Goal: Task Accomplishment & Management: Complete application form

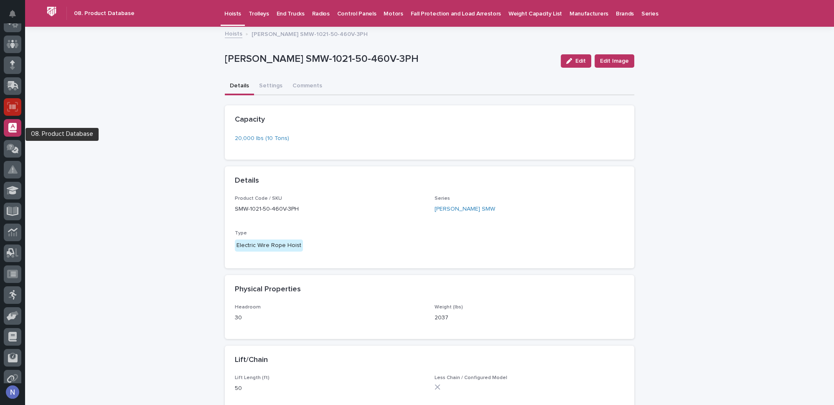
scroll to position [44, 0]
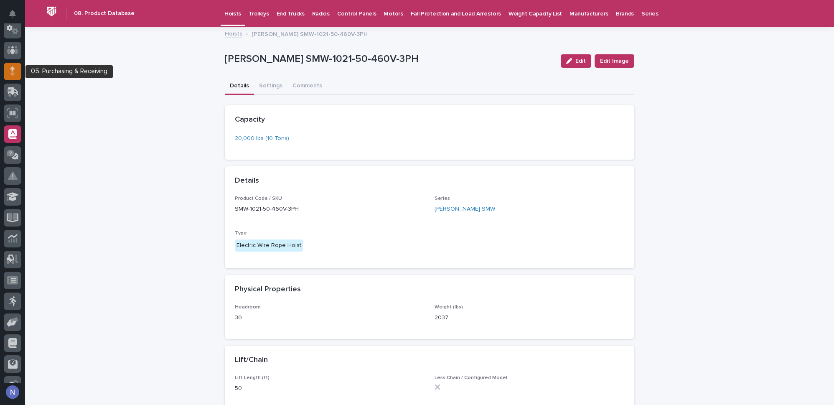
click at [8, 70] on div at bounding box center [13, 72] width 18 height 18
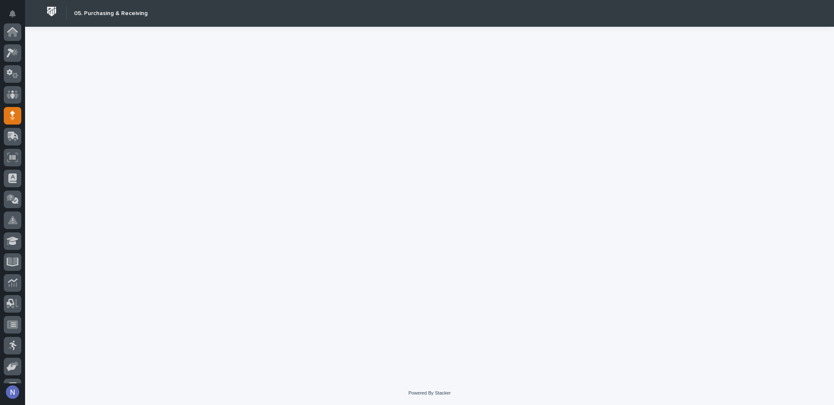
scroll to position [84, 0]
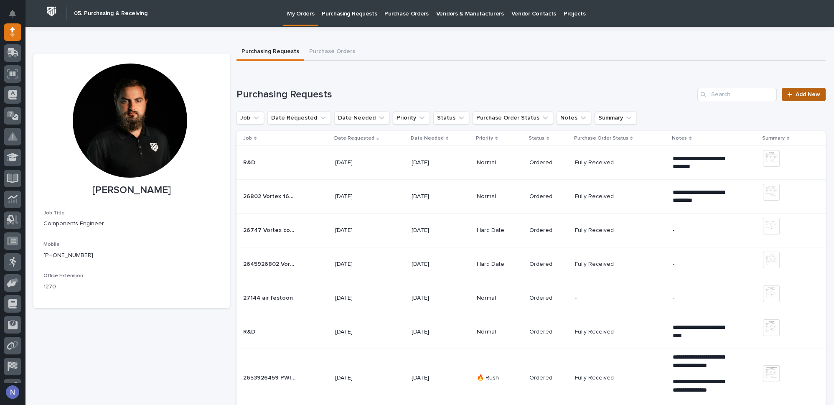
click at [814, 90] on link "Add New" at bounding box center [804, 94] width 44 height 13
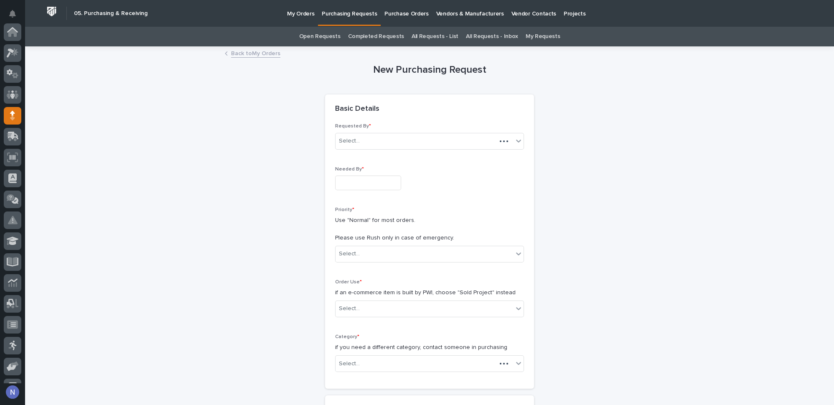
scroll to position [84, 0]
click at [385, 187] on input "text" at bounding box center [368, 183] width 66 height 15
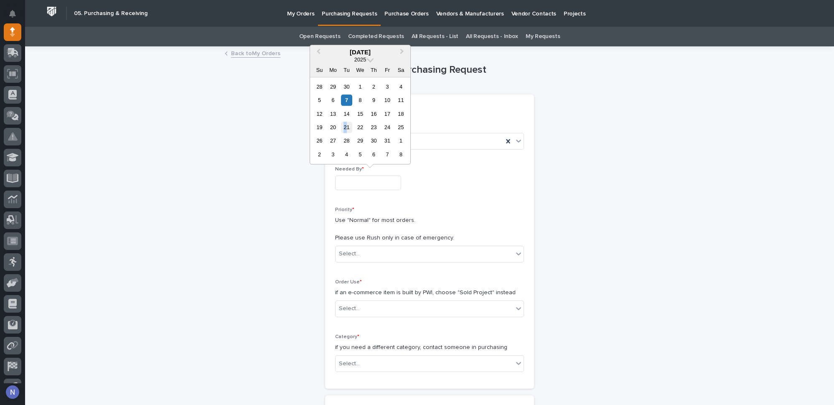
click at [345, 128] on div "21" at bounding box center [346, 127] width 11 height 11
type input "**********"
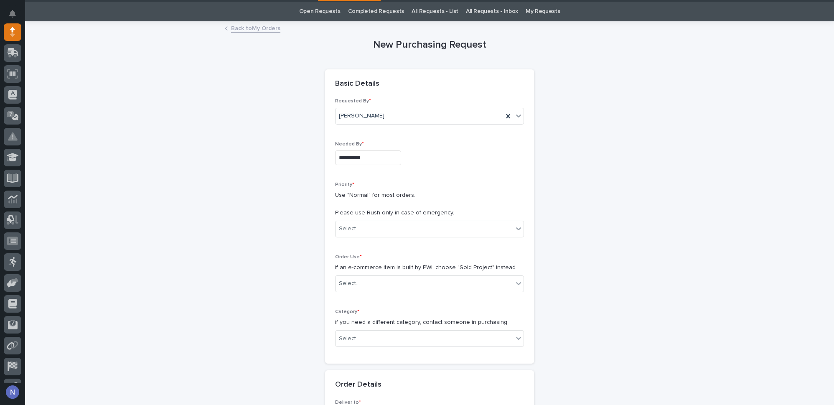
scroll to position [25, 0]
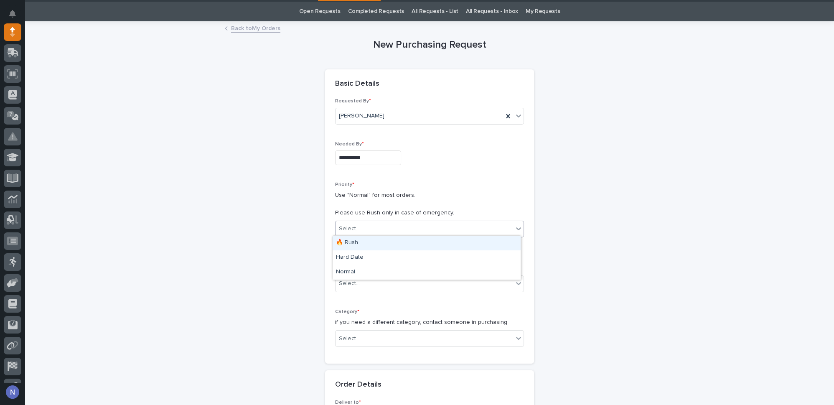
click at [360, 224] on div "Select..." at bounding box center [425, 229] width 178 height 14
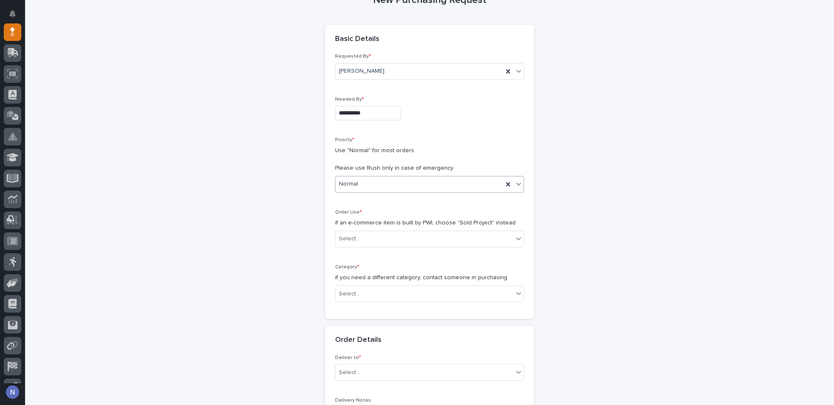
scroll to position [76, 0]
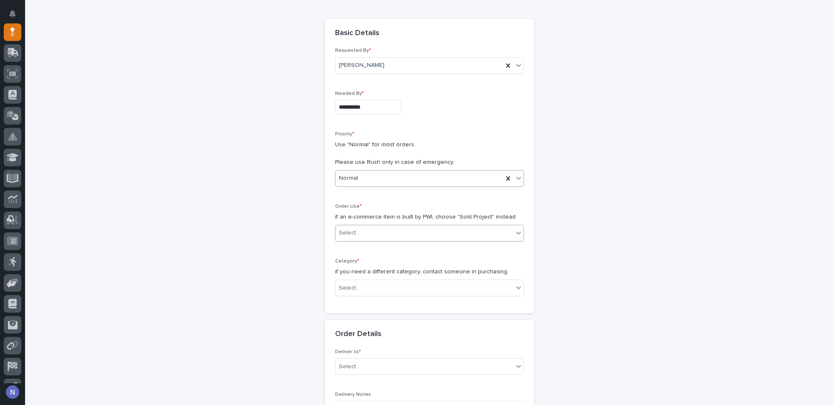
click at [366, 227] on div "Select..." at bounding box center [425, 233] width 178 height 14
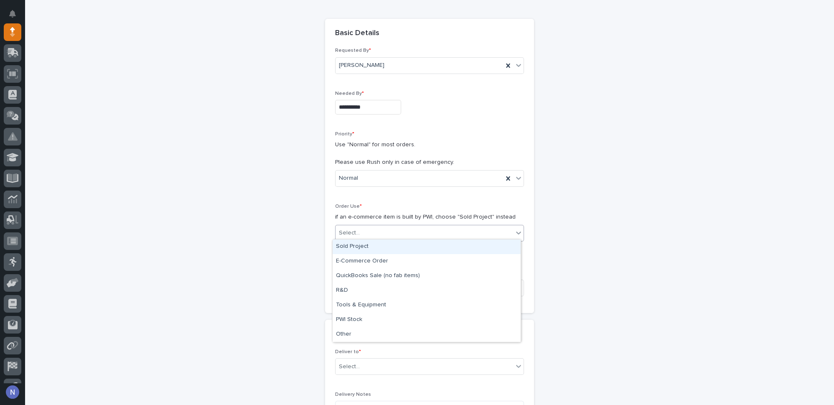
click at [358, 251] on div "Sold Project" at bounding box center [427, 246] width 188 height 15
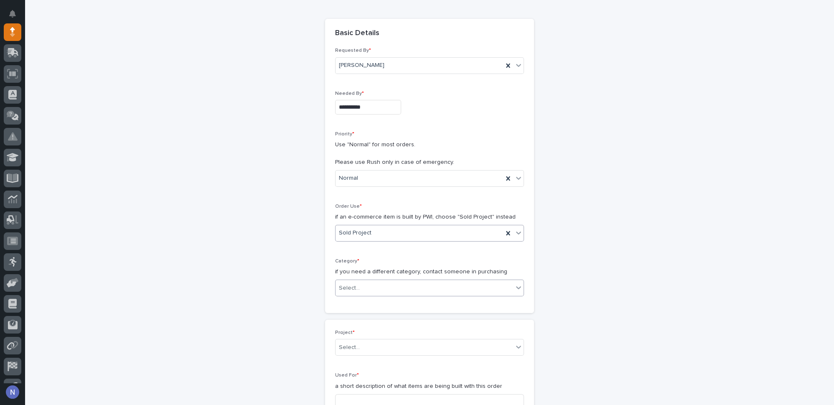
click at [351, 290] on div "Select..." at bounding box center [425, 288] width 178 height 14
click at [357, 390] on div "Replacement Hoist Parts & Pendants" at bounding box center [427, 389] width 188 height 15
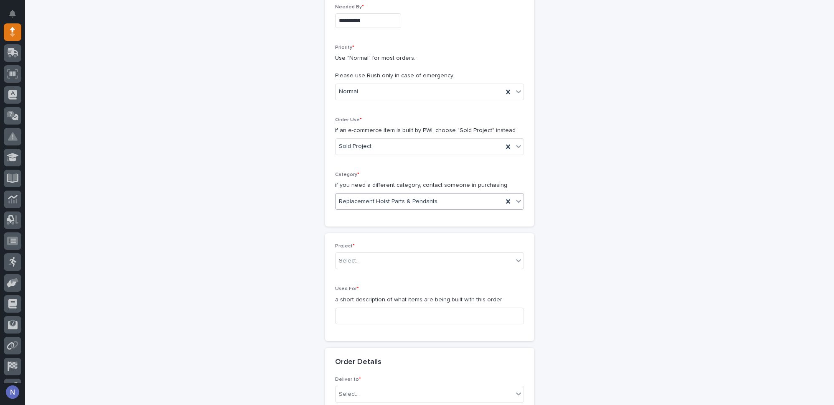
scroll to position [164, 0]
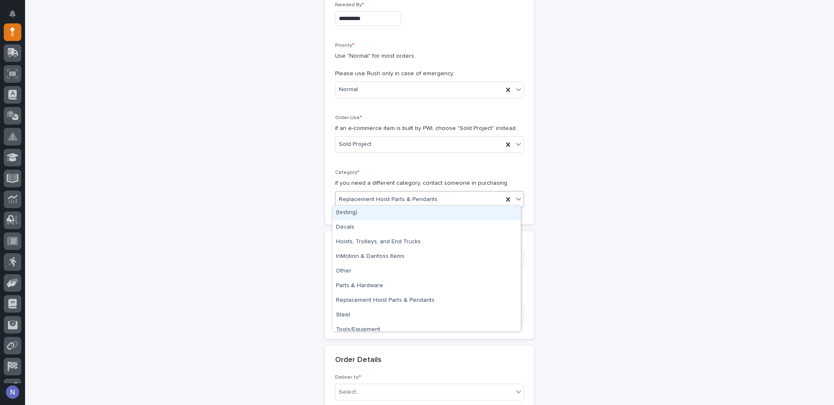
click at [471, 191] on div "Replacement Hoist Parts & Pendants" at bounding box center [429, 199] width 189 height 17
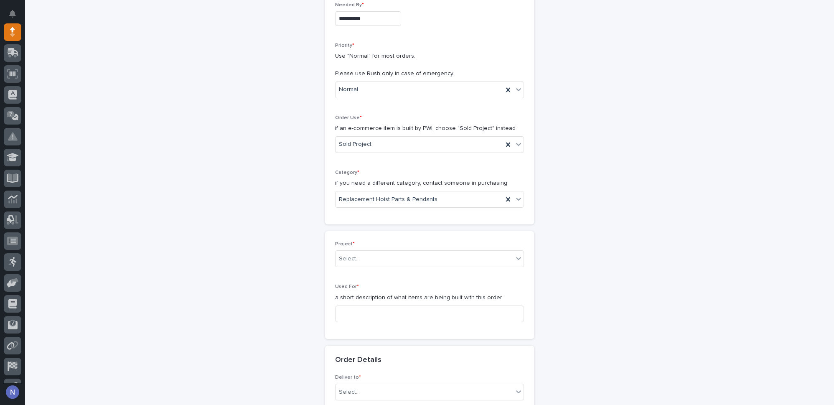
click at [418, 206] on div "Category * if you need a different category, contact someone in purchasing Repl…" at bounding box center [429, 192] width 189 height 45
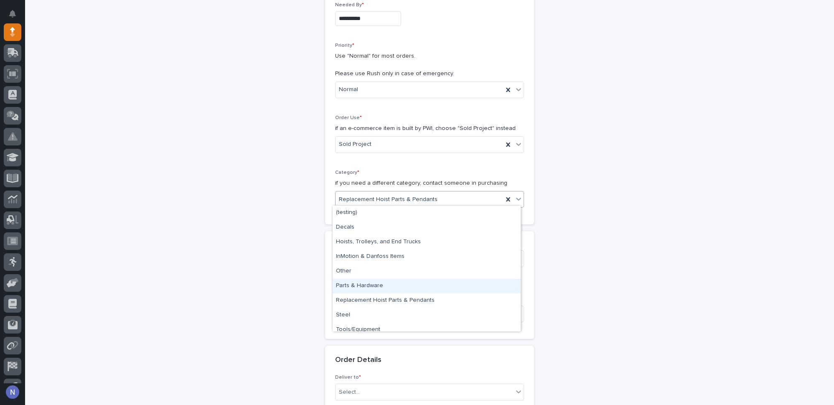
click at [387, 281] on div "Parts & Hardware" at bounding box center [427, 286] width 188 height 15
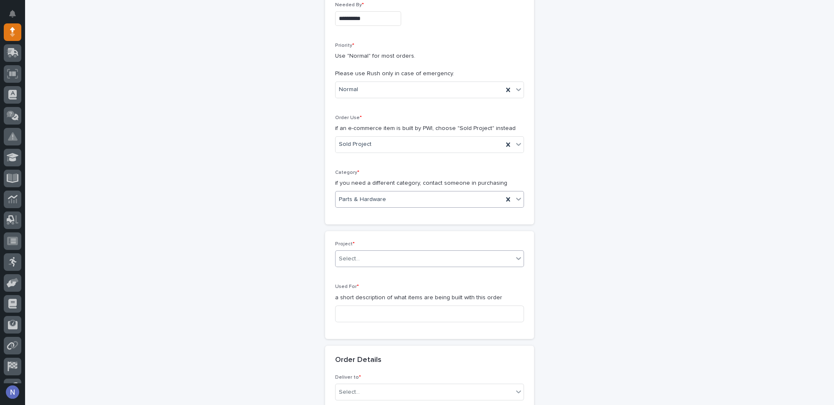
click at [392, 256] on div "Select..." at bounding box center [425, 259] width 178 height 14
type input "**********"
click at [413, 269] on div "26179 - Service Steel Framing - Cranes For New Building" at bounding box center [427, 272] width 188 height 15
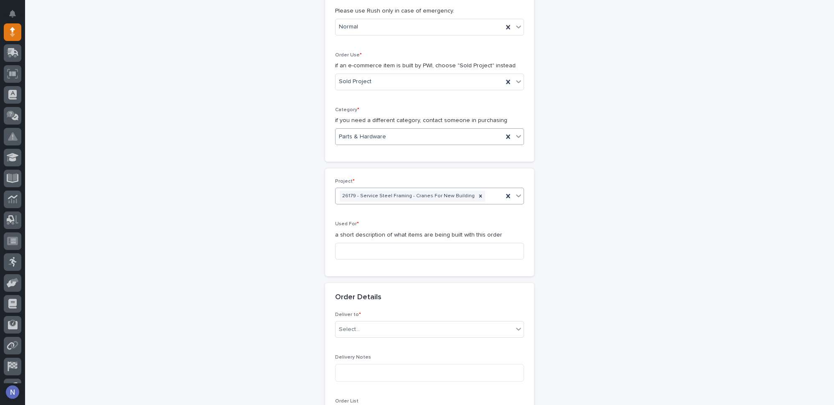
scroll to position [228, 0]
click at [397, 242] on input at bounding box center [429, 250] width 189 height 17
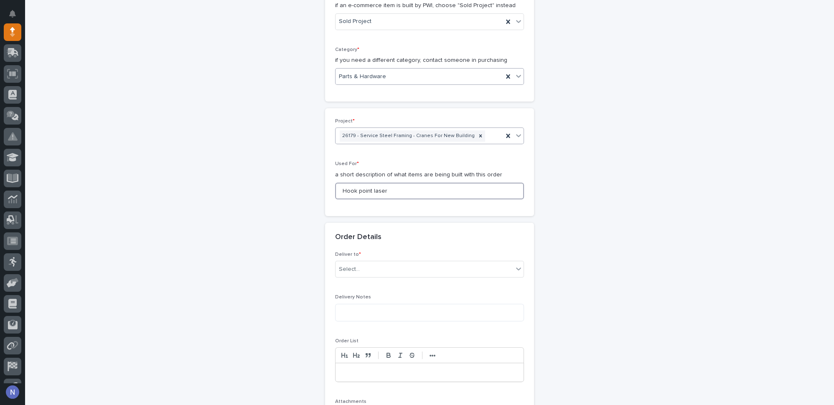
scroll to position [316, 0]
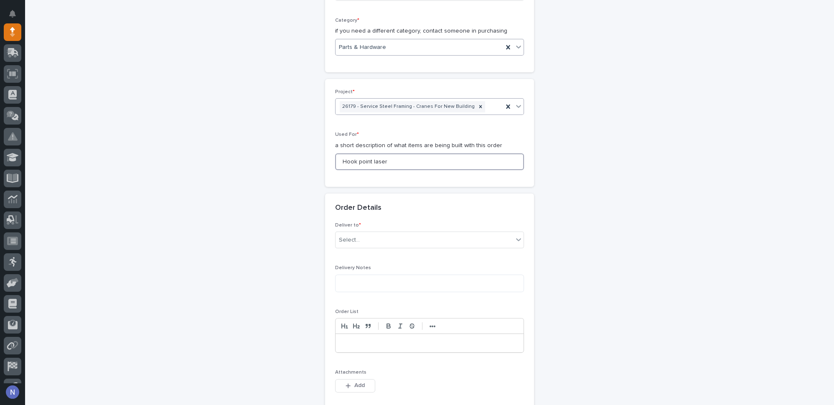
type input "Hook point laser"
click at [397, 242] on div "Select..." at bounding box center [425, 240] width 178 height 14
click at [393, 252] on div "PWI" at bounding box center [427, 253] width 188 height 15
click at [378, 280] on textarea at bounding box center [429, 284] width 189 height 18
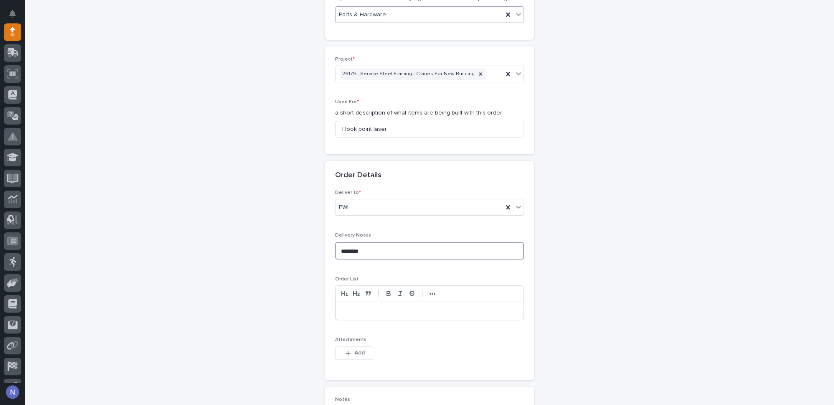
scroll to position [392, 0]
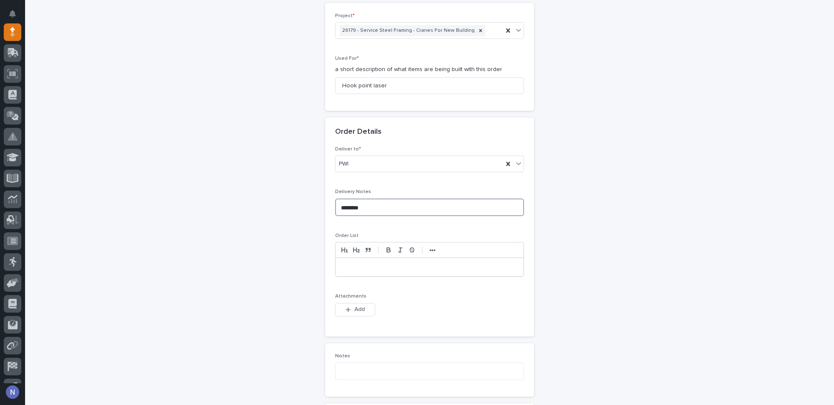
type textarea "********"
click at [388, 263] on p at bounding box center [430, 267] width 176 height 8
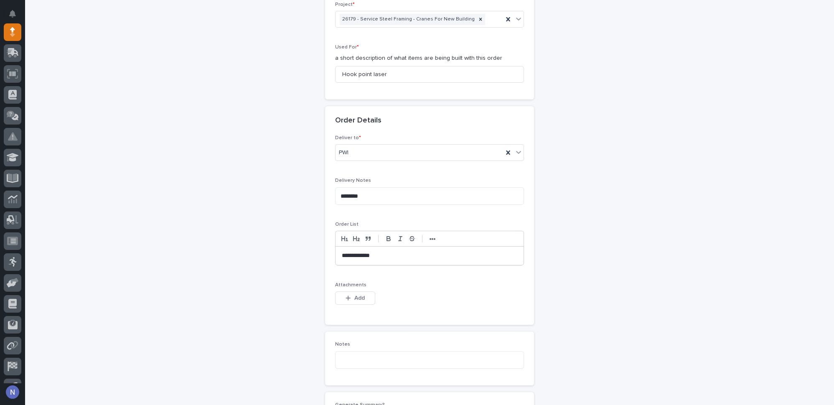
scroll to position [443, 0]
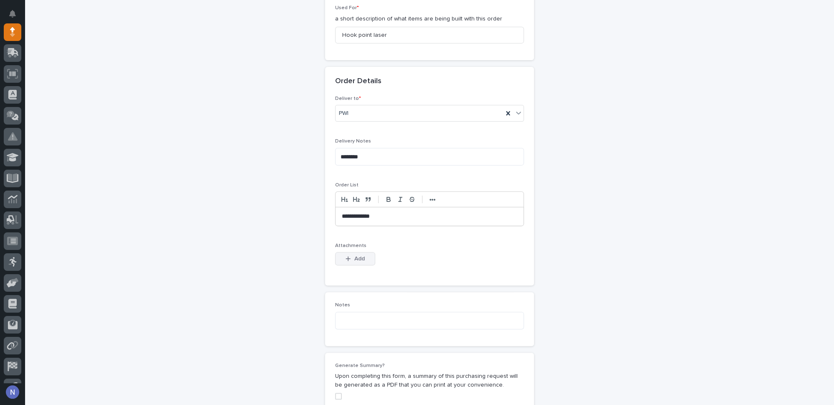
click at [354, 255] on span "Add" at bounding box center [359, 259] width 10 height 8
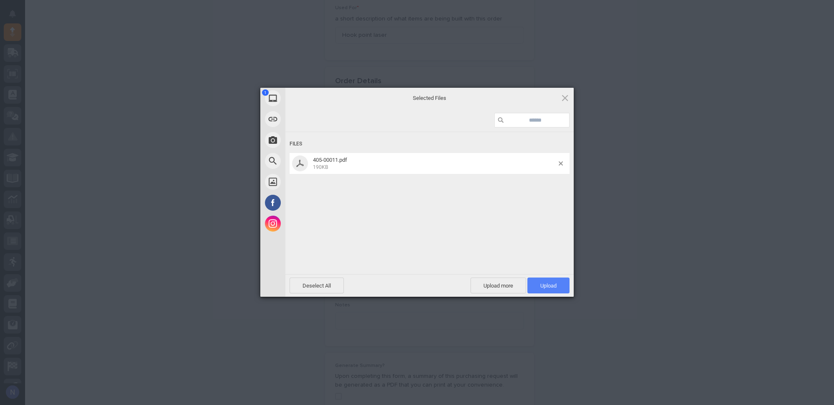
click at [554, 284] on span "Upload 1" at bounding box center [548, 286] width 16 height 6
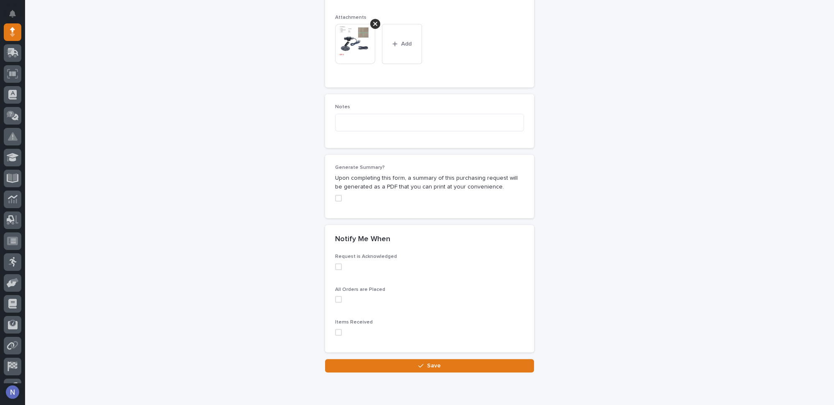
scroll to position [699, 0]
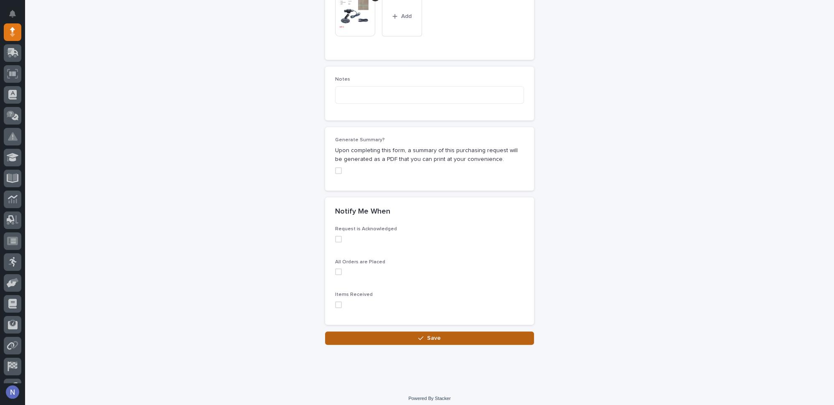
click at [395, 331] on button "Save" at bounding box center [429, 337] width 209 height 13
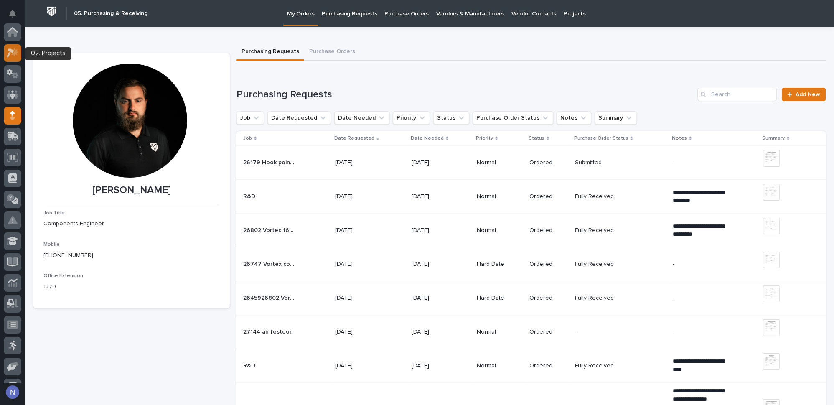
click at [13, 58] on div at bounding box center [13, 53] width 18 height 18
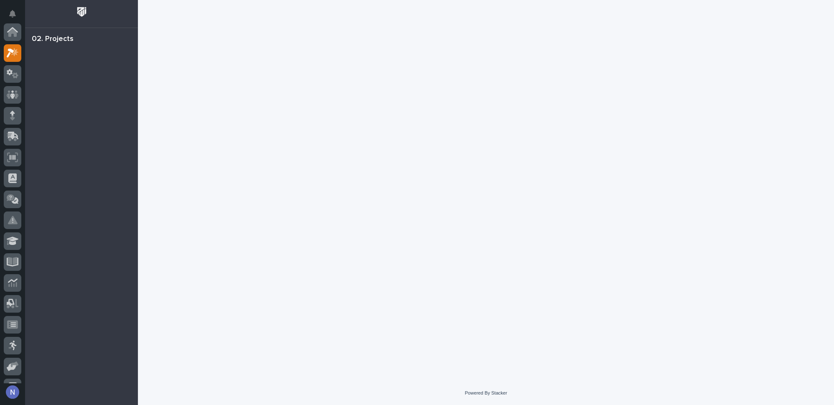
scroll to position [20, 0]
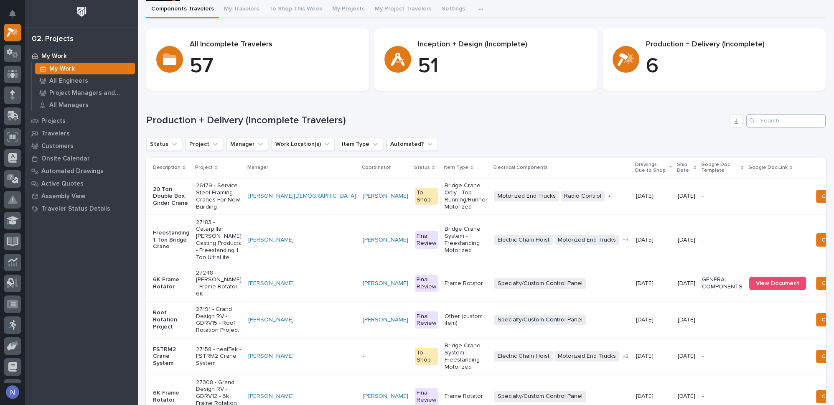
scroll to position [51, 0]
click at [759, 120] on input "Search" at bounding box center [785, 120] width 79 height 13
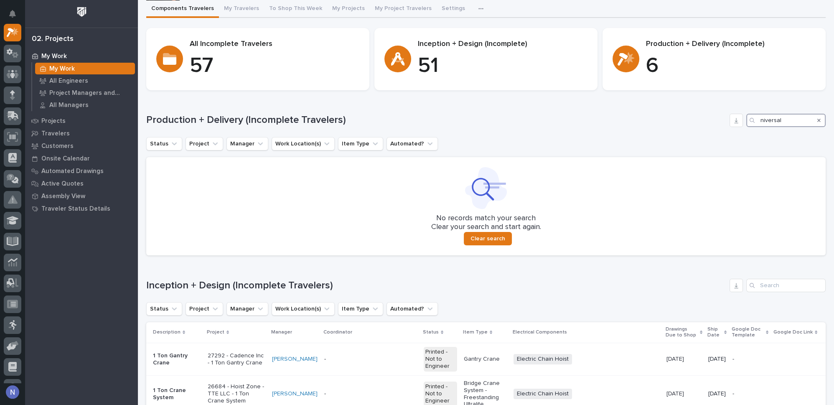
click at [754, 122] on input "niversal" at bounding box center [785, 120] width 79 height 13
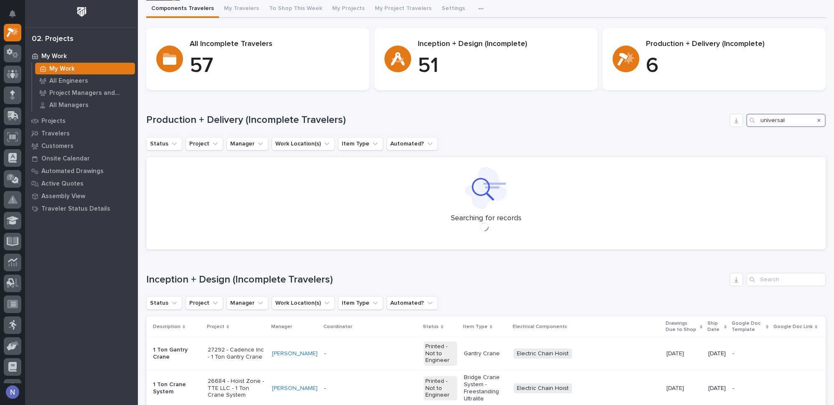
click at [758, 120] on input "universal" at bounding box center [785, 120] width 79 height 13
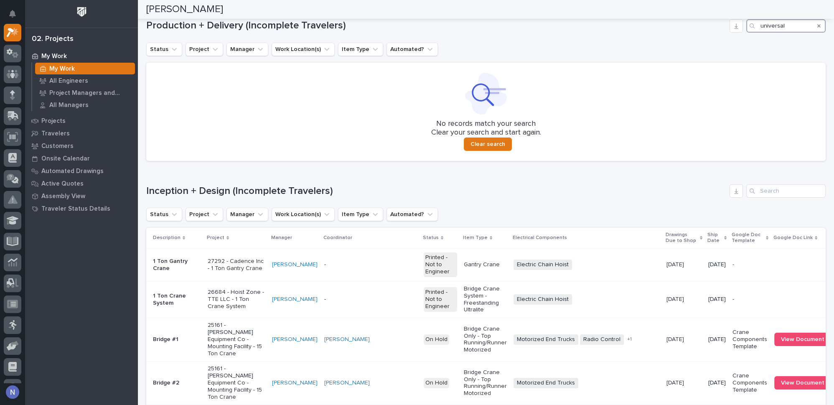
scroll to position [152, 0]
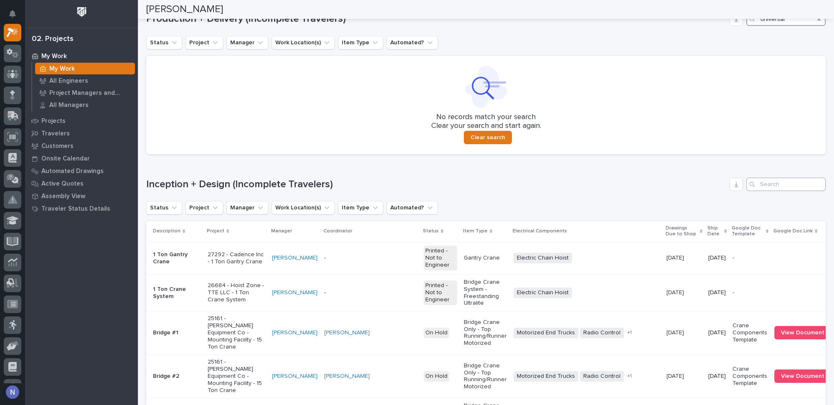
type input "universal"
click at [785, 181] on input "Search" at bounding box center [785, 184] width 79 height 13
paste input "universal"
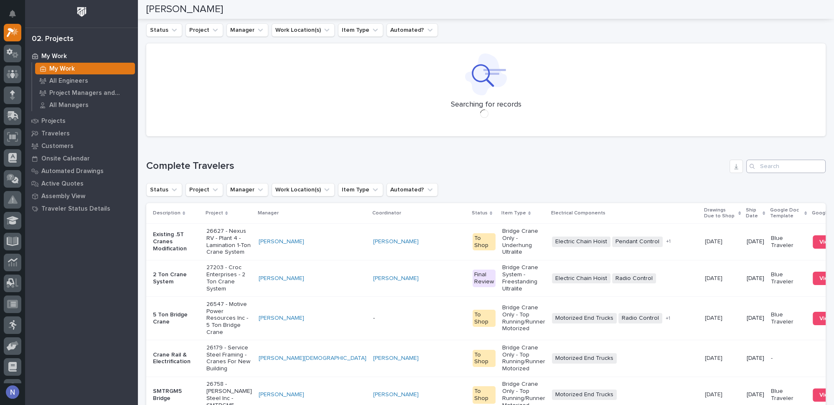
type input "universal"
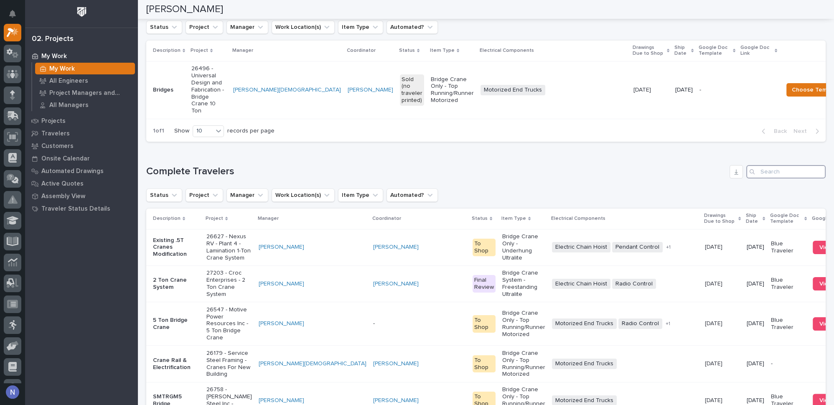
click at [786, 165] on input "Search" at bounding box center [785, 171] width 79 height 13
paste input "universal"
type input "universal"
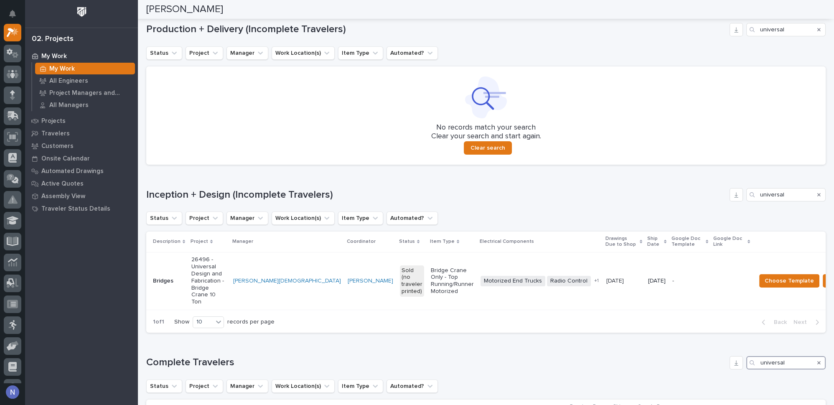
scroll to position [138, 0]
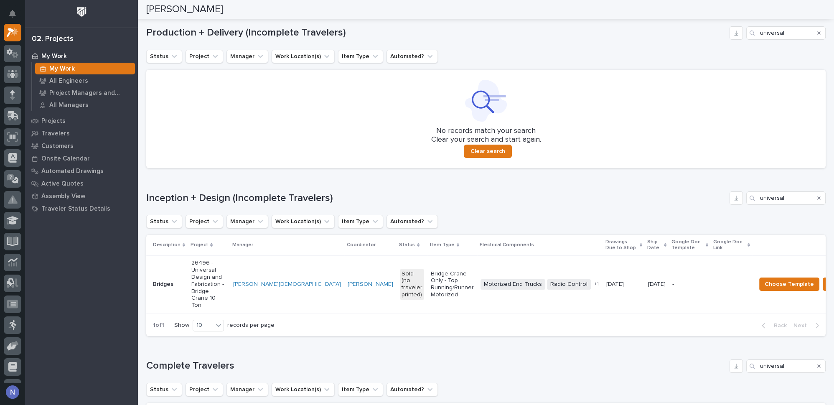
click at [236, 295] on td "[PERSON_NAME][DEMOGRAPHIC_DATA]" at bounding box center [287, 284] width 115 height 58
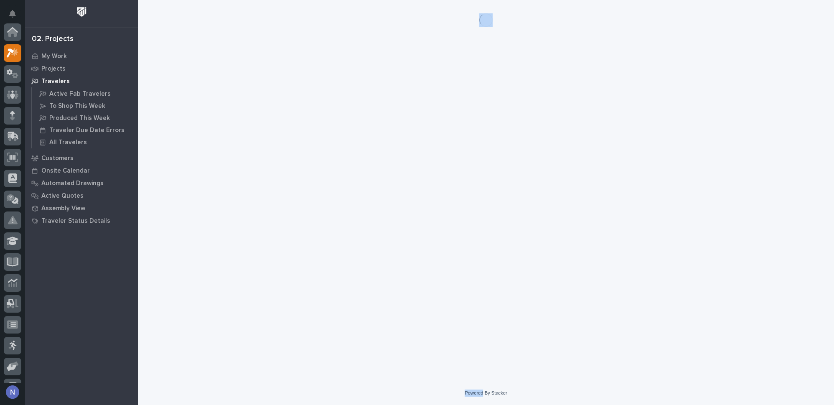
scroll to position [20, 0]
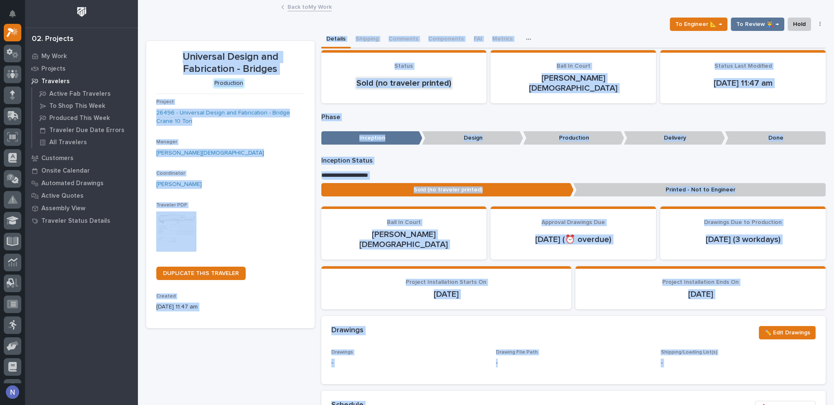
click at [236, 295] on p "Created" at bounding box center [230, 296] width 148 height 6
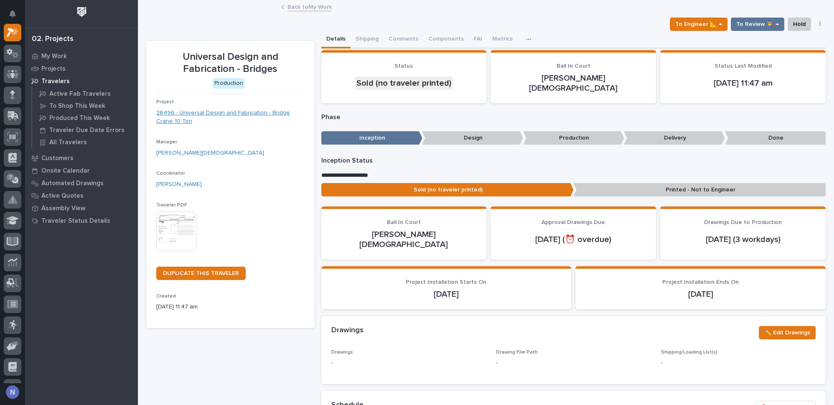
click at [252, 113] on link "26496 - Universal Design and Fabrication - Bridge Crane 10 Ton" at bounding box center [230, 118] width 148 height 18
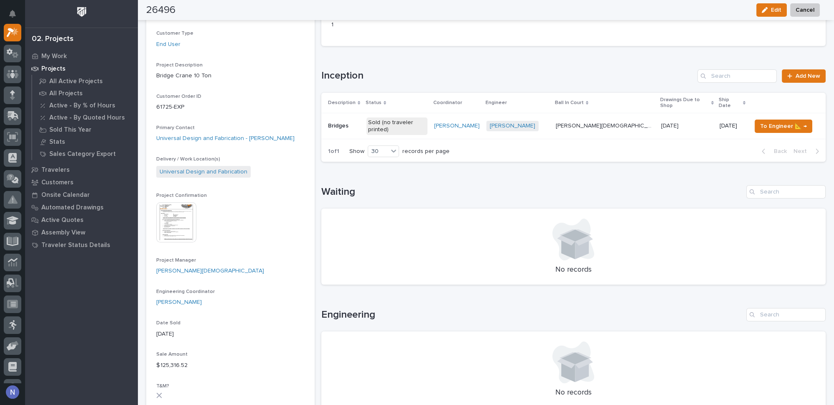
scroll to position [177, 0]
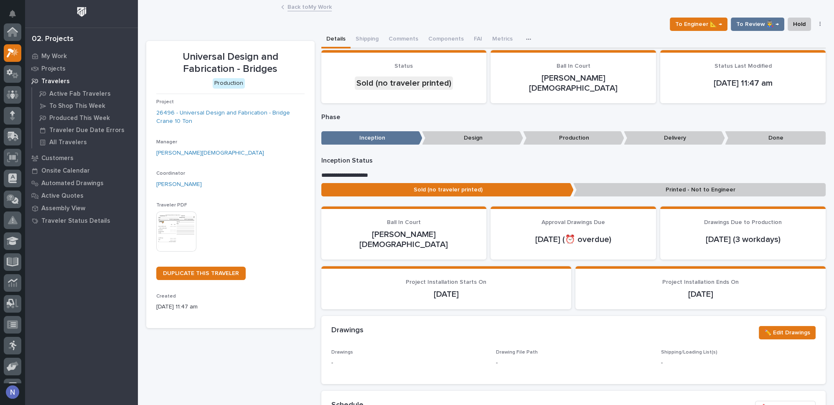
scroll to position [20, 0]
